Goal: Information Seeking & Learning: Learn about a topic

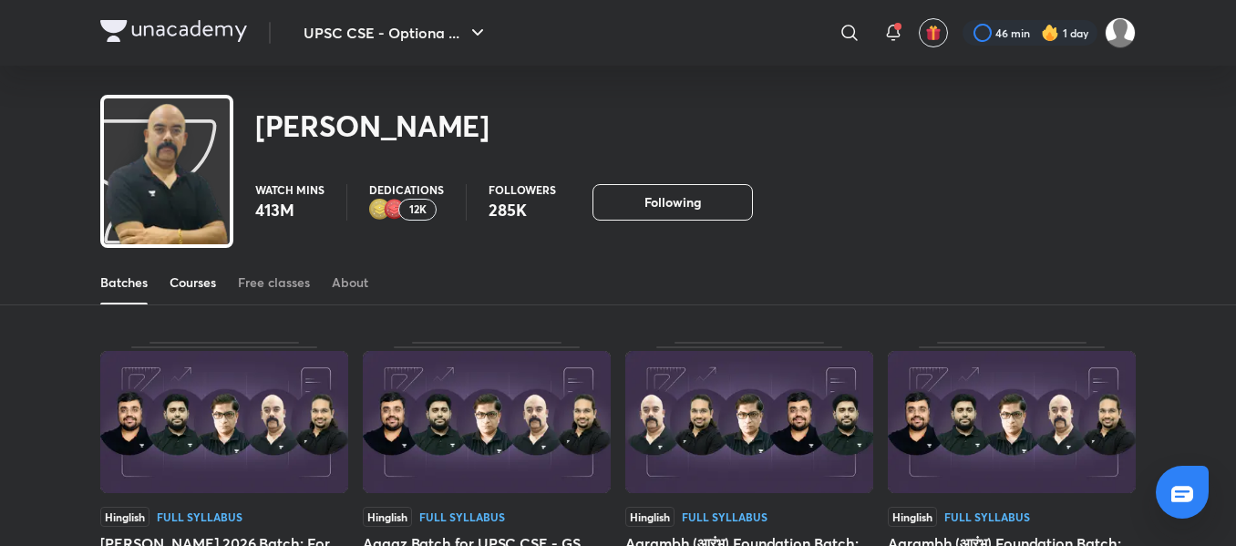
click at [206, 288] on div "Courses" at bounding box center [192, 282] width 46 height 18
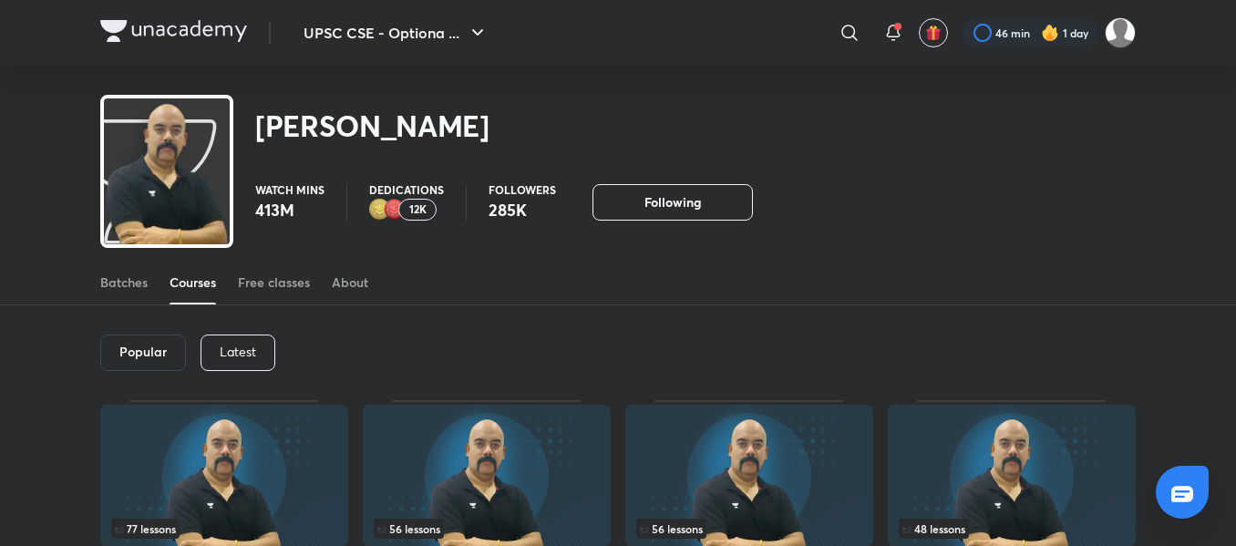
click at [222, 354] on p "Latest" at bounding box center [238, 351] width 36 height 15
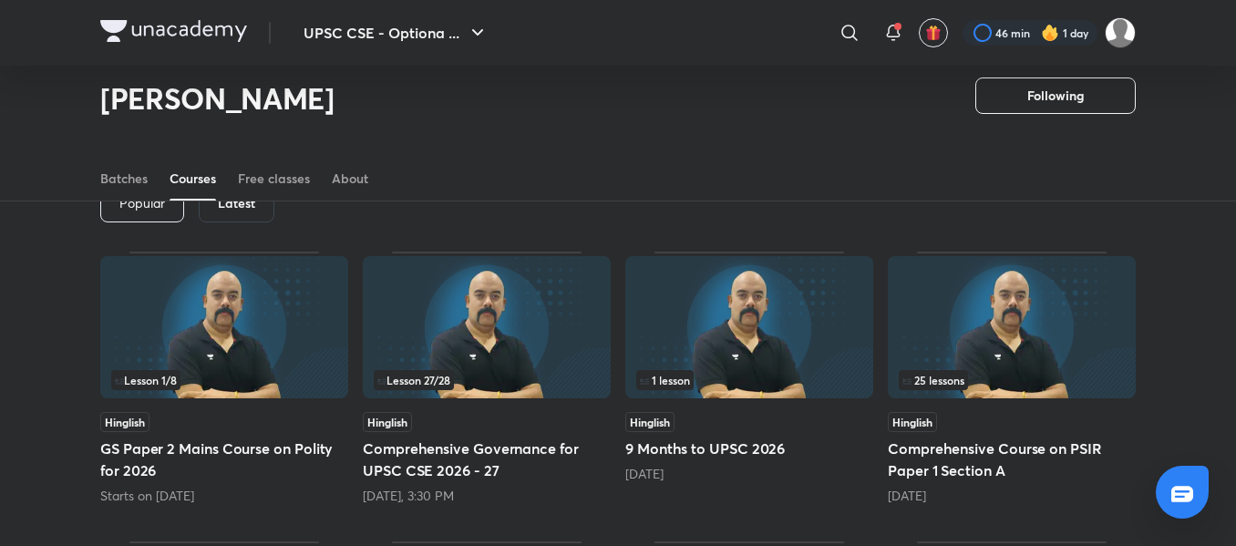
scroll to position [97, 0]
